Goal: Task Accomplishment & Management: Use online tool/utility

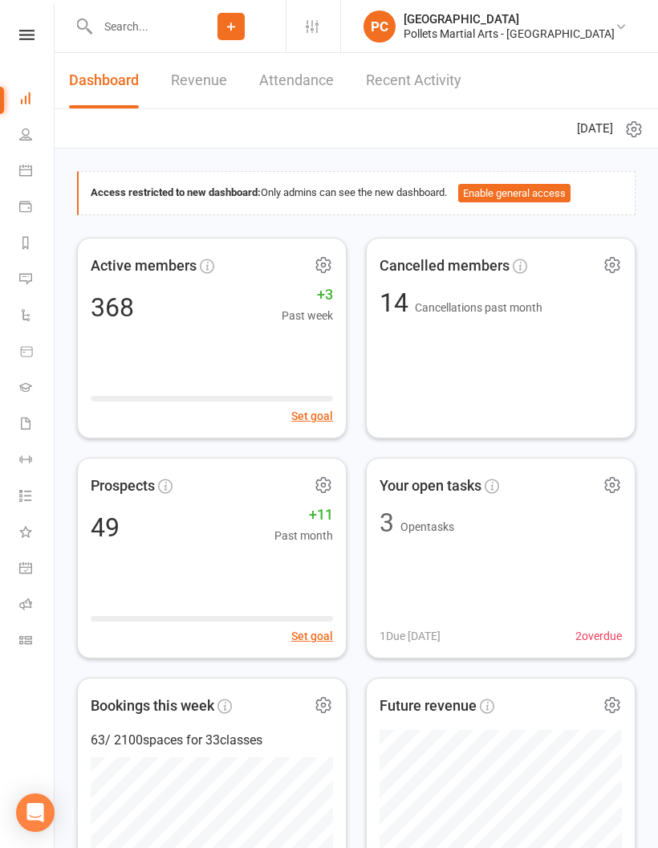
click at [19, 619] on link "Roll call" at bounding box center [37, 606] width 36 height 36
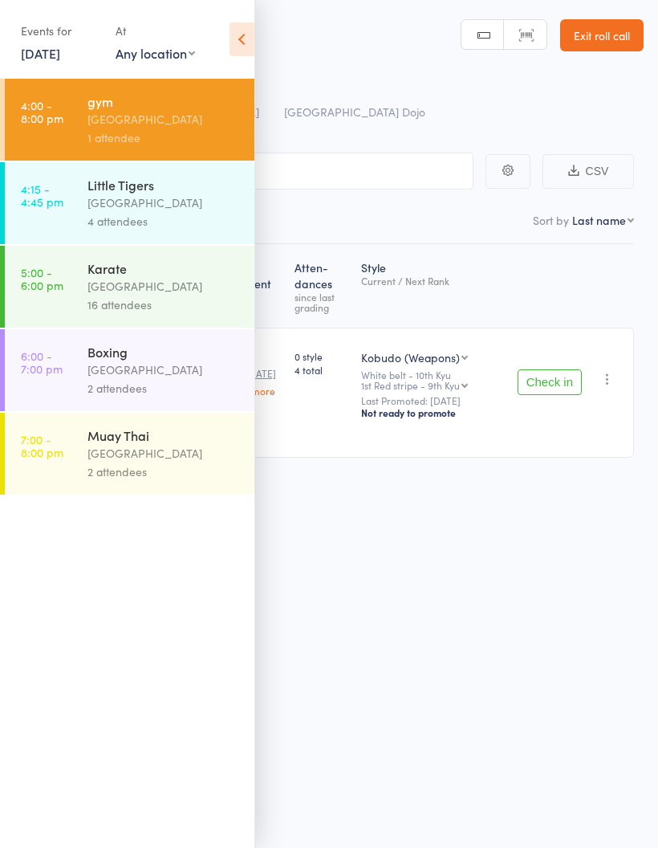
click at [191, 212] on div "[GEOGRAPHIC_DATA]" at bounding box center [164, 202] width 153 height 18
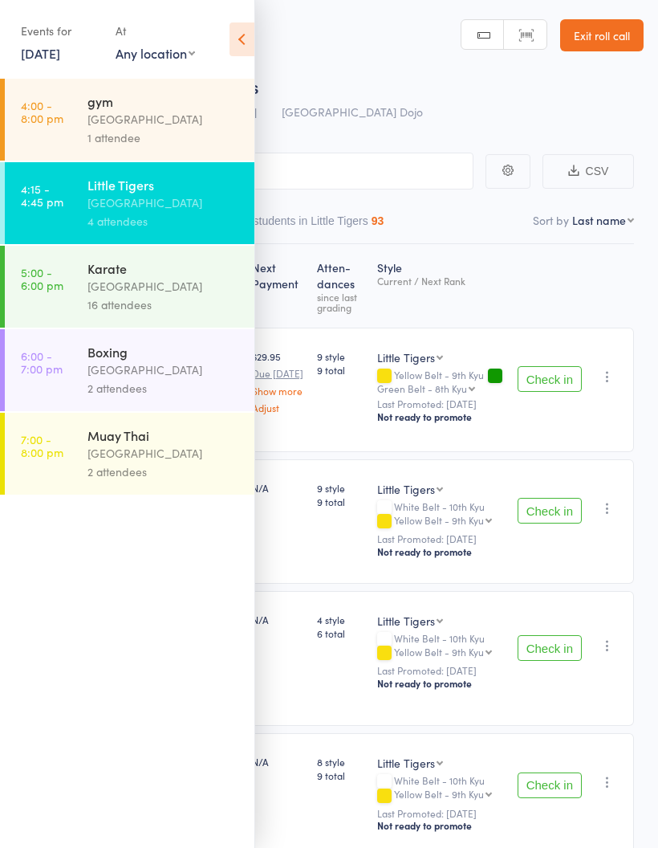
click at [238, 47] on icon at bounding box center [242, 39] width 25 height 34
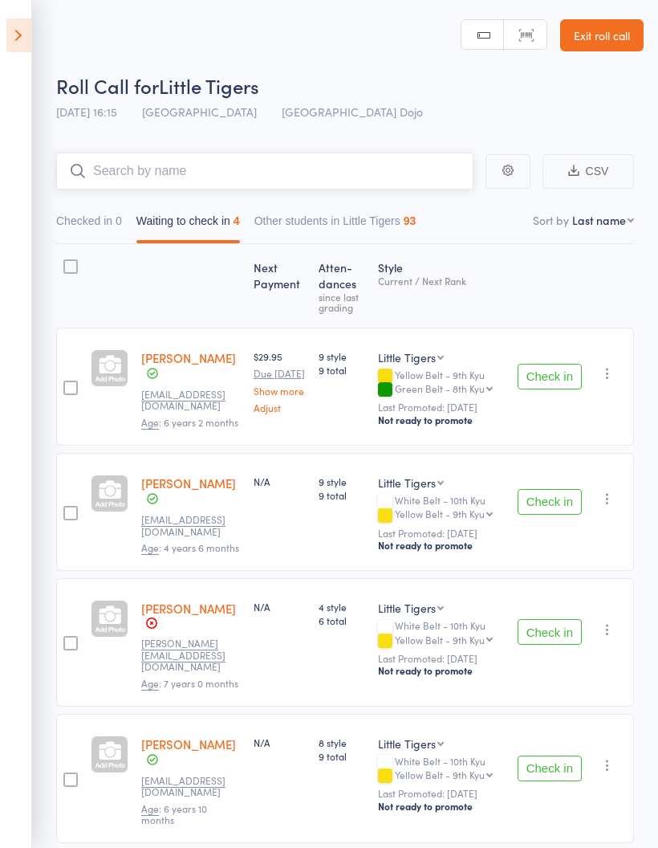
click at [369, 165] on input "search" at bounding box center [264, 171] width 417 height 37
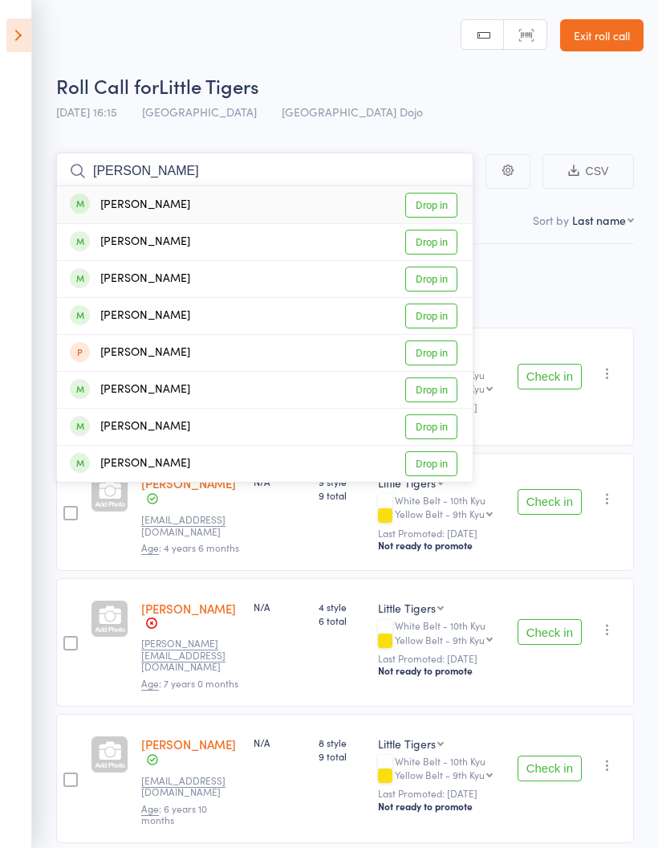
type input "Matias"
click at [437, 204] on link "Drop in" at bounding box center [431, 205] width 52 height 25
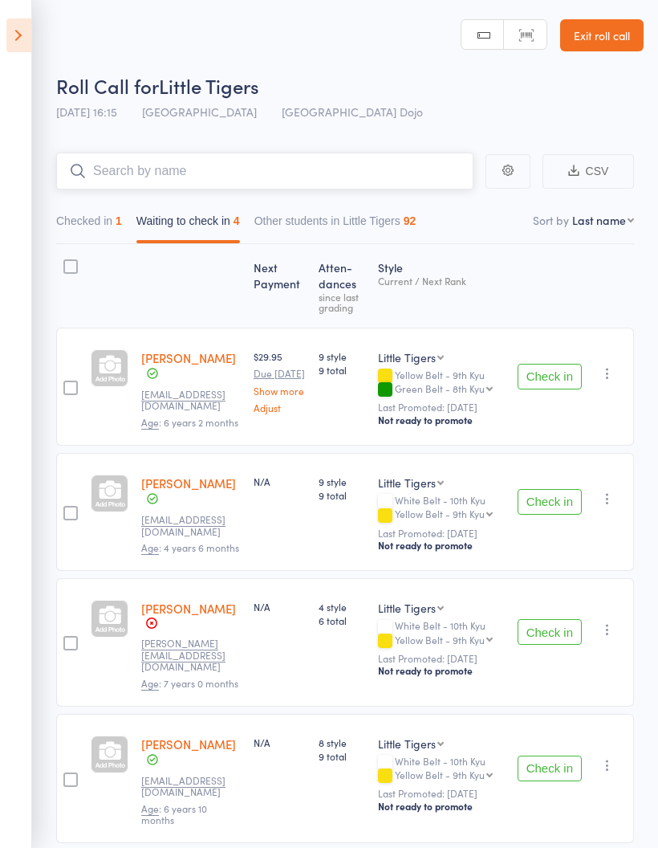
click at [283, 170] on input "search" at bounding box center [264, 171] width 417 height 37
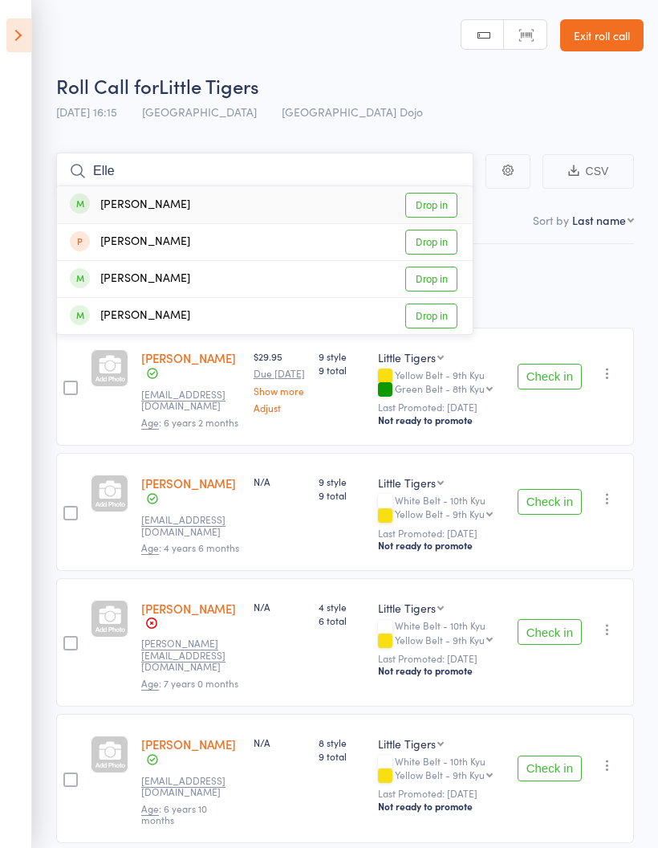
type input "Elle"
click at [438, 208] on link "Drop in" at bounding box center [431, 205] width 52 height 25
